Goal: Navigation & Orientation: Find specific page/section

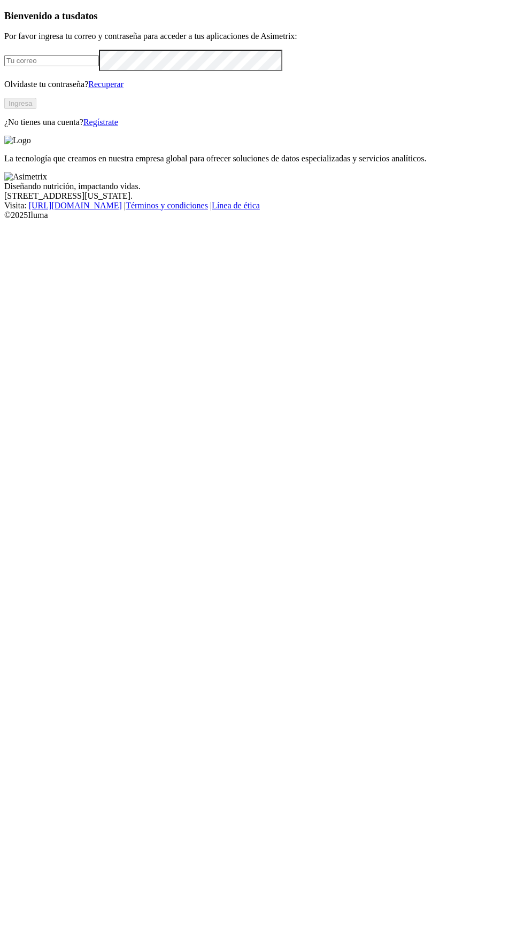
click at [99, 66] on input "email" at bounding box center [51, 60] width 95 height 11
type input "[EMAIL_ADDRESS][PERSON_NAME][DOMAIN_NAME]"
click input "submit" at bounding box center [0, 0] width 0 height 0
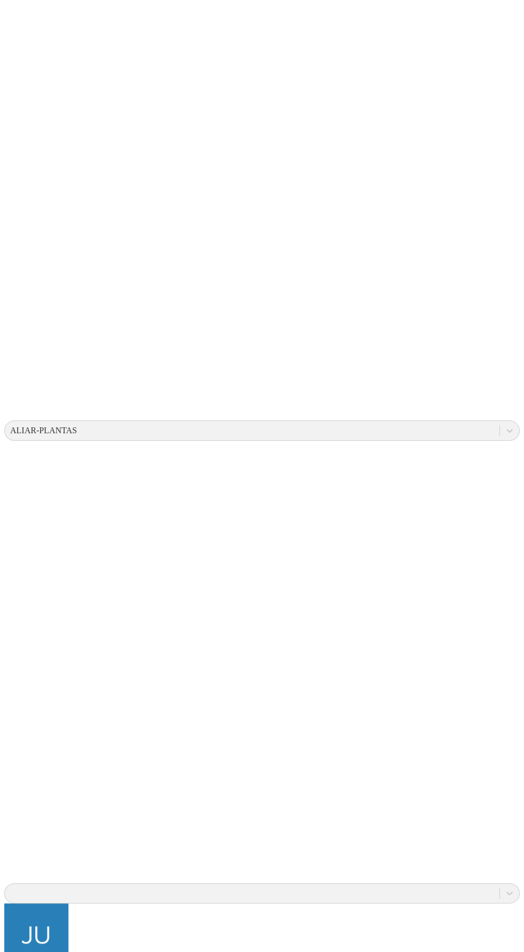
scroll to position [17, 0]
